Goal: Find specific page/section: Find specific page/section

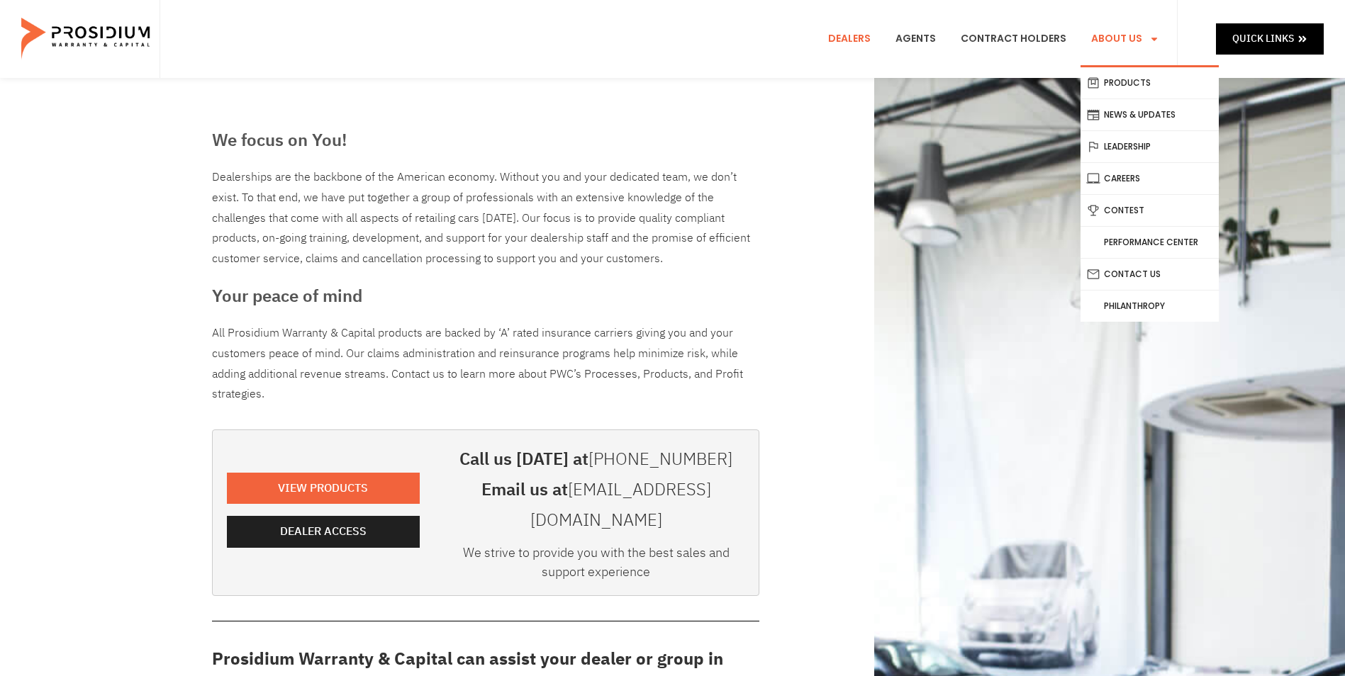
click at [1116, 22] on link "About Us" at bounding box center [1124, 39] width 89 height 52
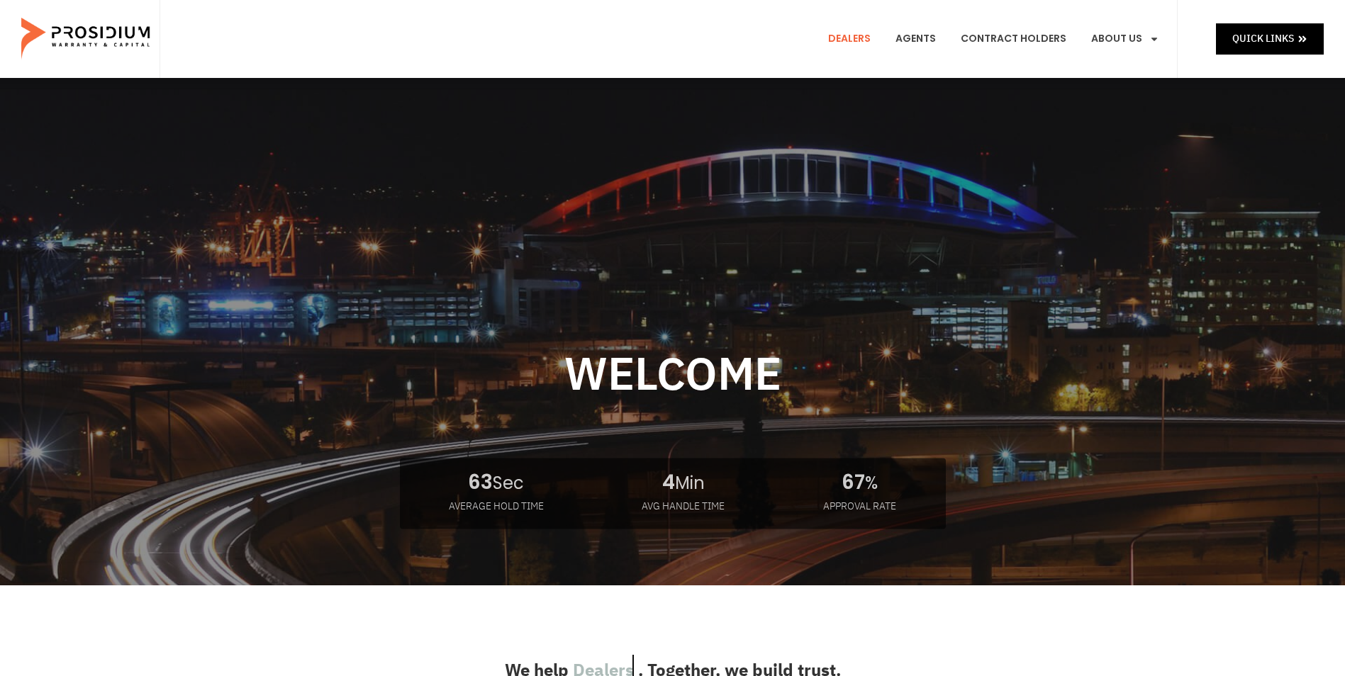
click at [881, 47] on link "Dealers" at bounding box center [849, 39] width 64 height 52
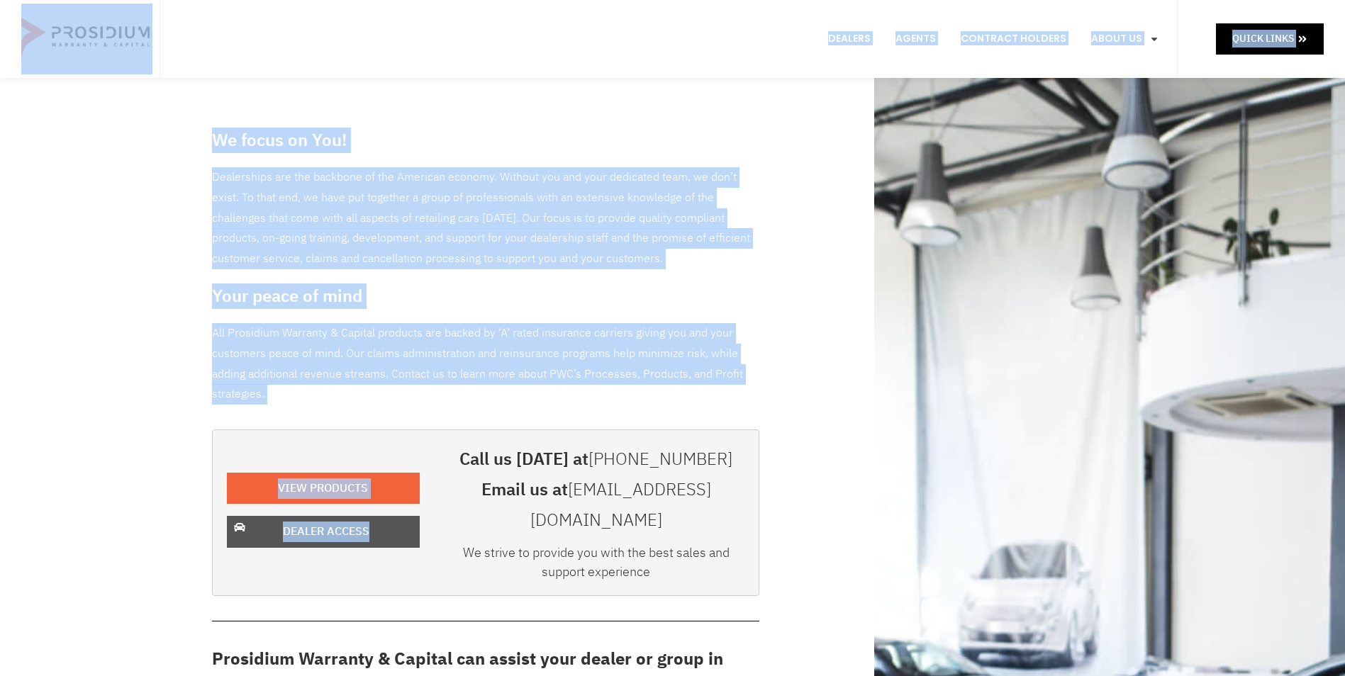
drag, startPoint x: 366, startPoint y: 506, endPoint x: 359, endPoint y: 511, distance: 8.1
click at [359, 522] on span "Dealer Access" at bounding box center [326, 532] width 86 height 21
